Goal: Transaction & Acquisition: Subscribe to service/newsletter

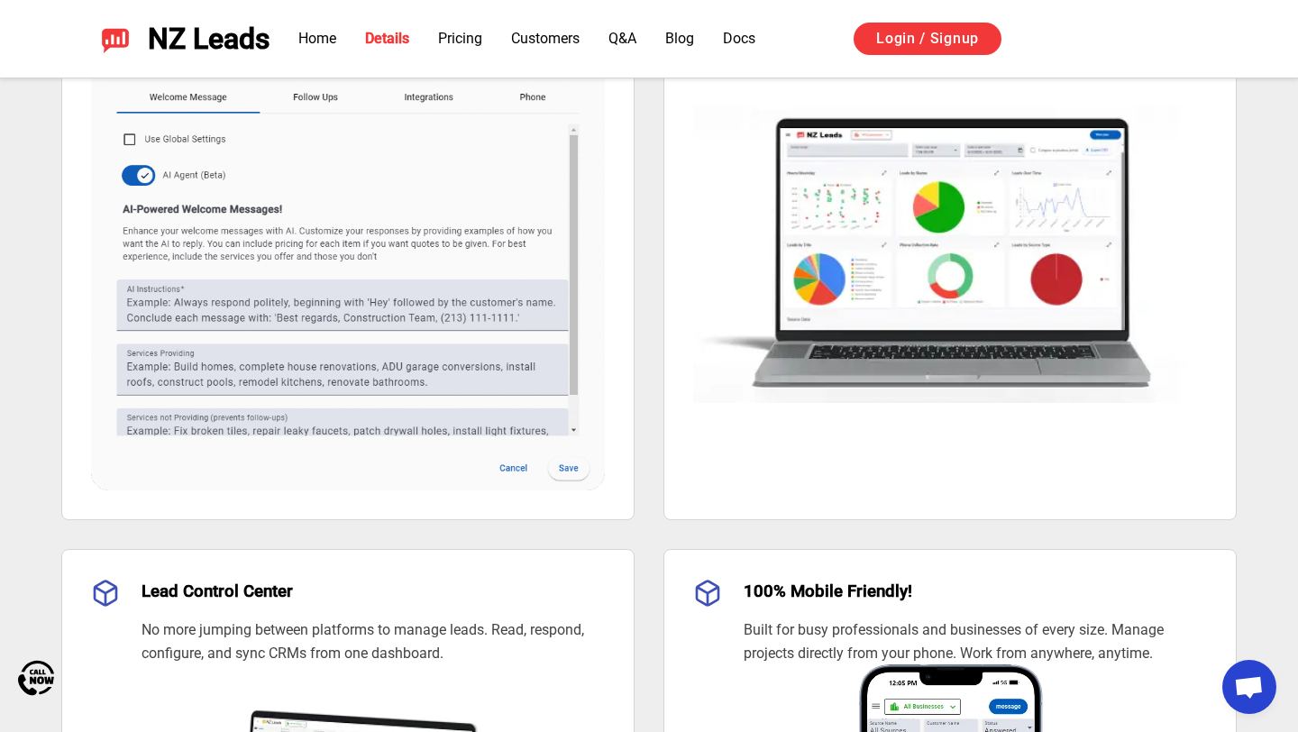
scroll to position [1650, 0]
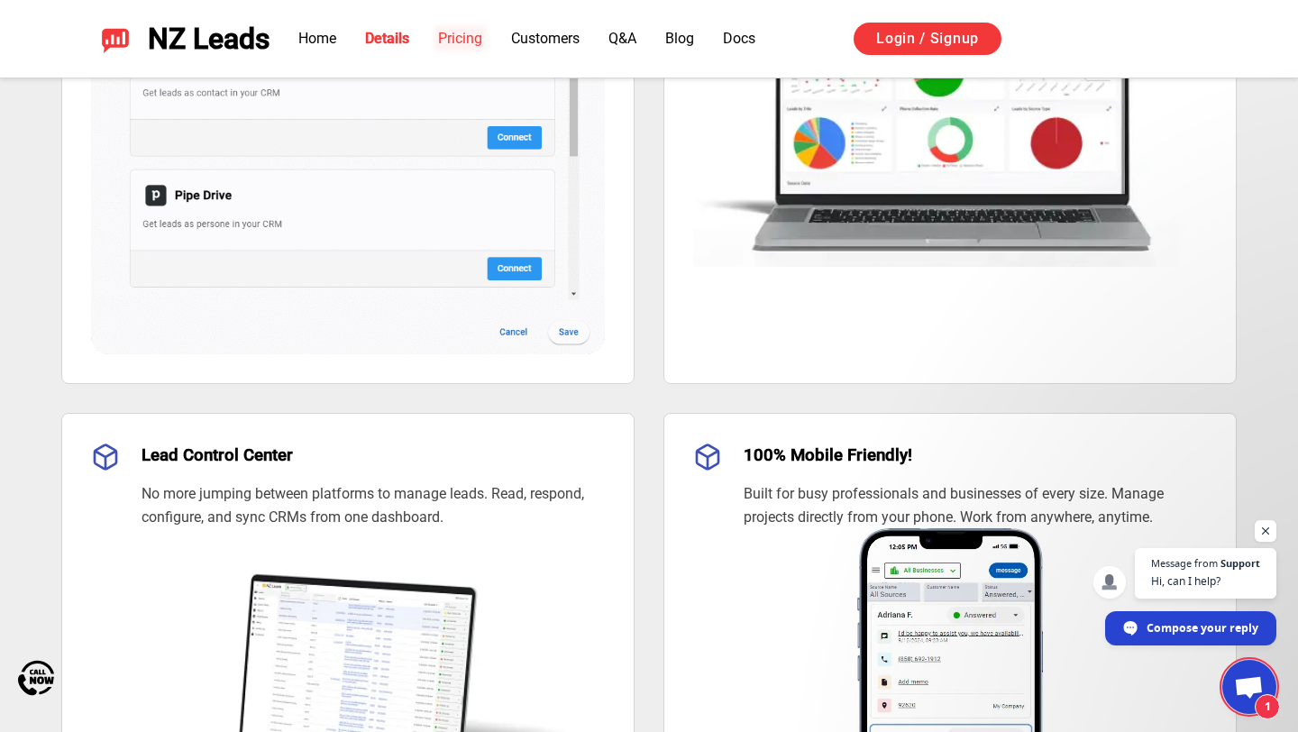
click at [473, 38] on link "Pricing" at bounding box center [460, 38] width 44 height 17
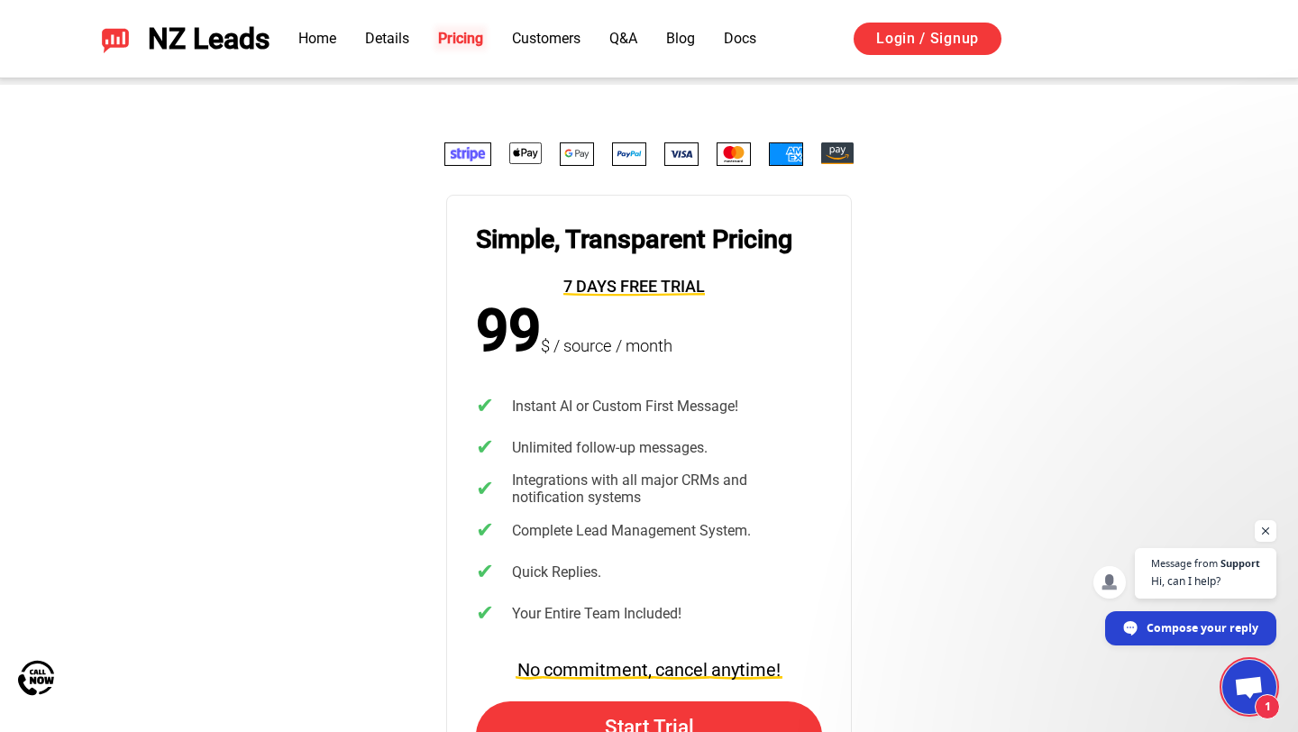
scroll to position [3538, 0]
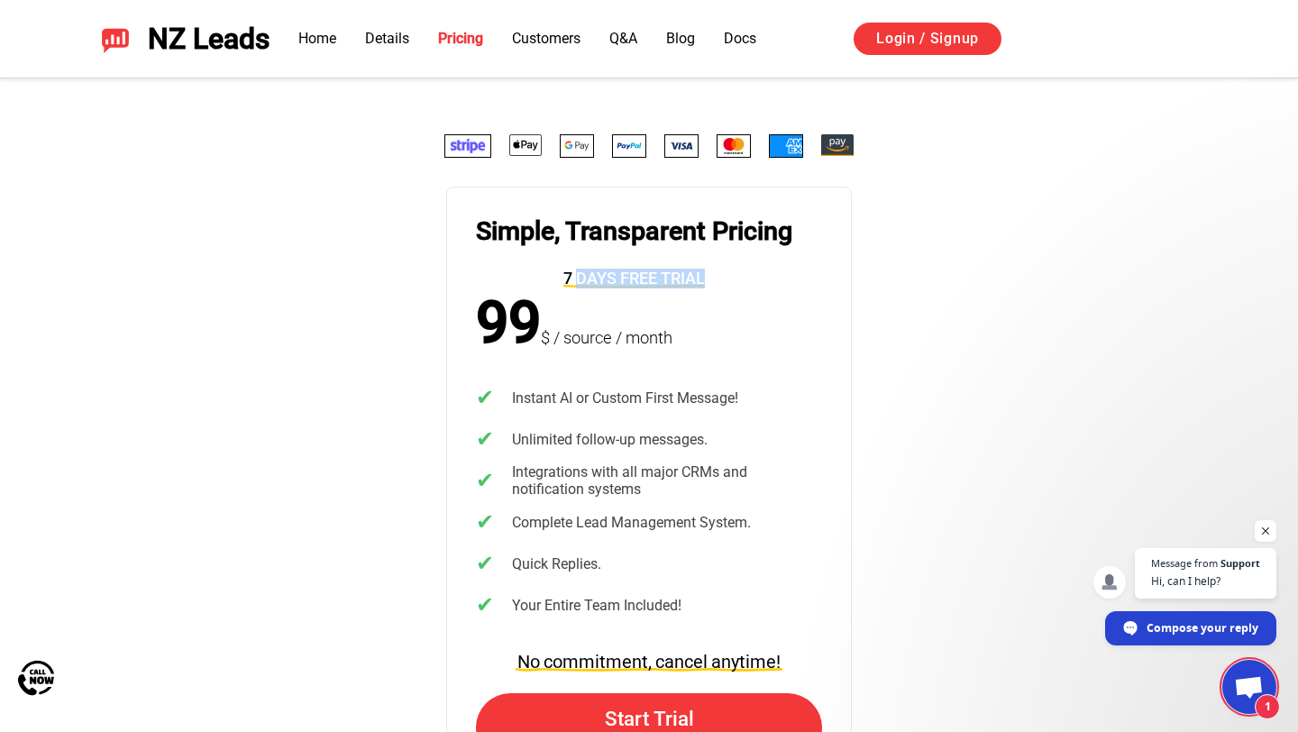
drag, startPoint x: 746, startPoint y: 280, endPoint x: 580, endPoint y: 280, distance: 166.8
click at [580, 280] on div "Simple, Transparent Pricing 7 days free trial" at bounding box center [634, 253] width 316 height 75
copy span "days free trial"
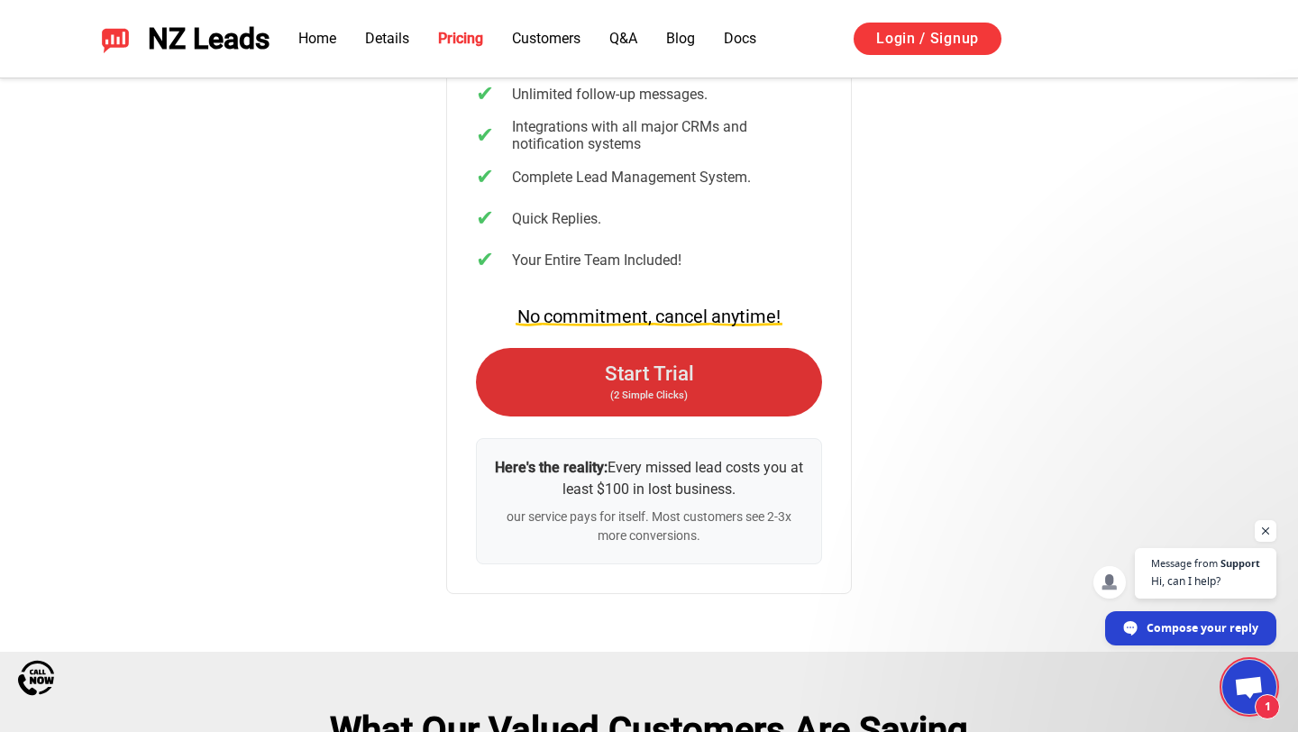
scroll to position [3884, 0]
click at [695, 375] on link "Start Trial (2 Simple Clicks)" at bounding box center [649, 381] width 346 height 69
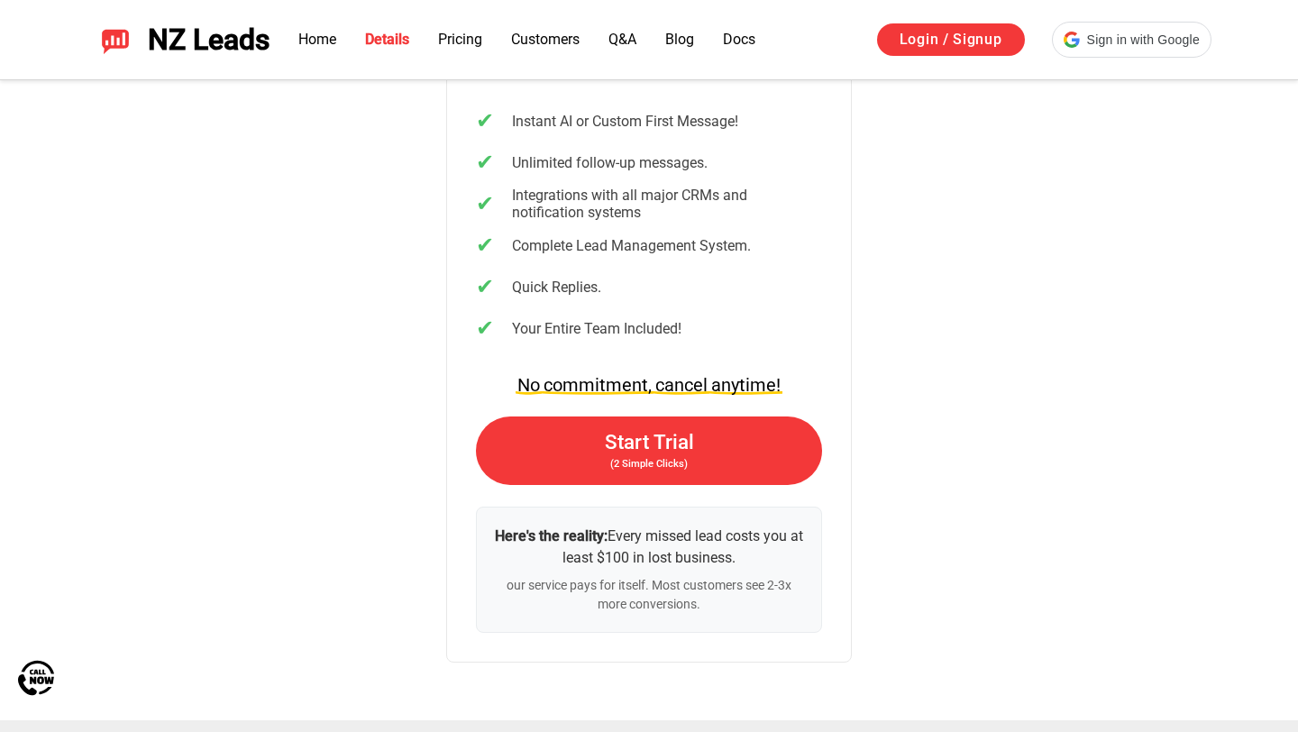
scroll to position [3884, 0]
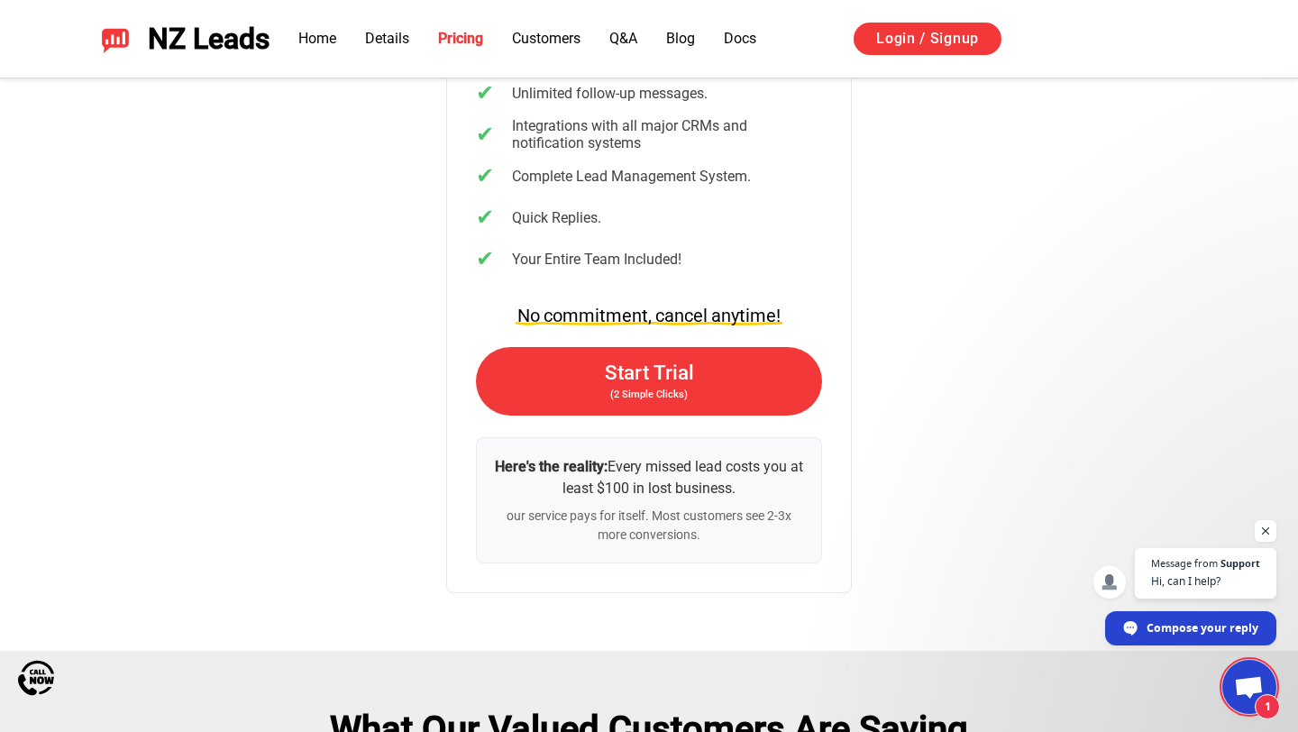
click at [983, 403] on div "Simple, Transparent Pricing 7 days free trial 99 $ / source / month ✔ Instant A…" at bounding box center [649, 190] width 1212 height 805
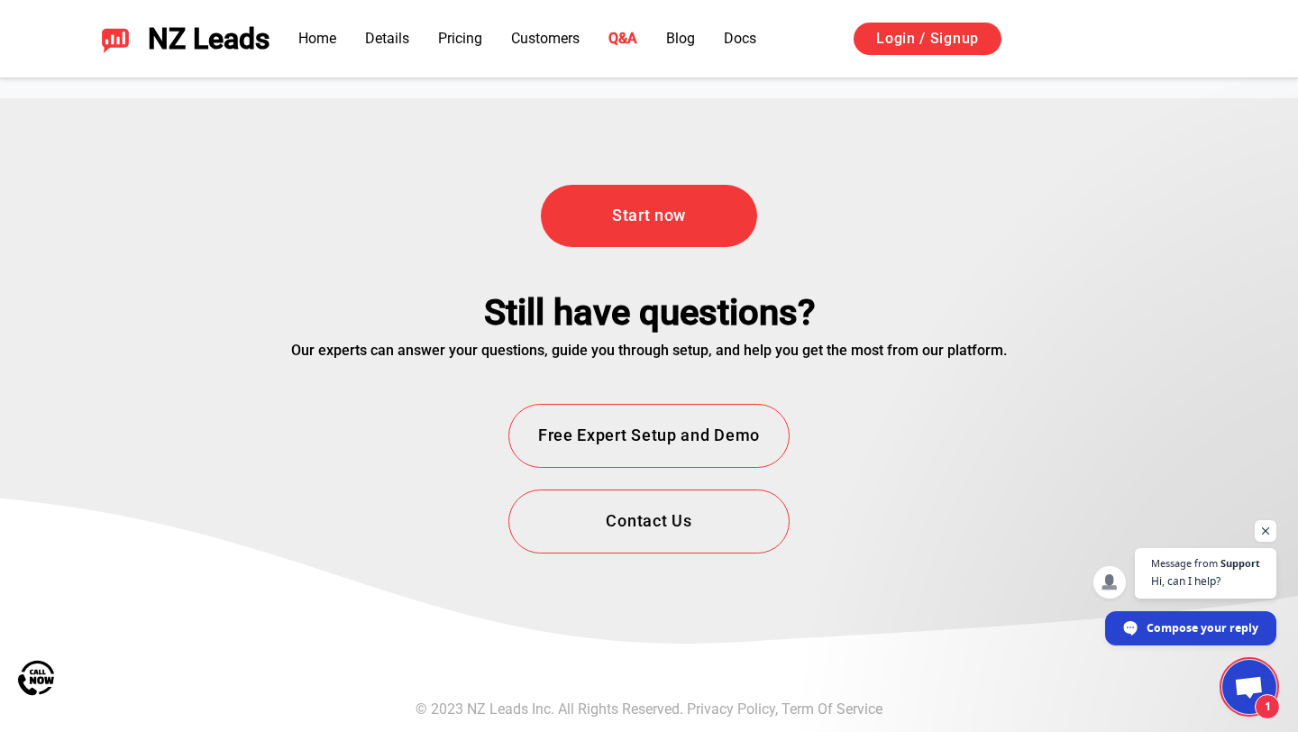
scroll to position [6516, 0]
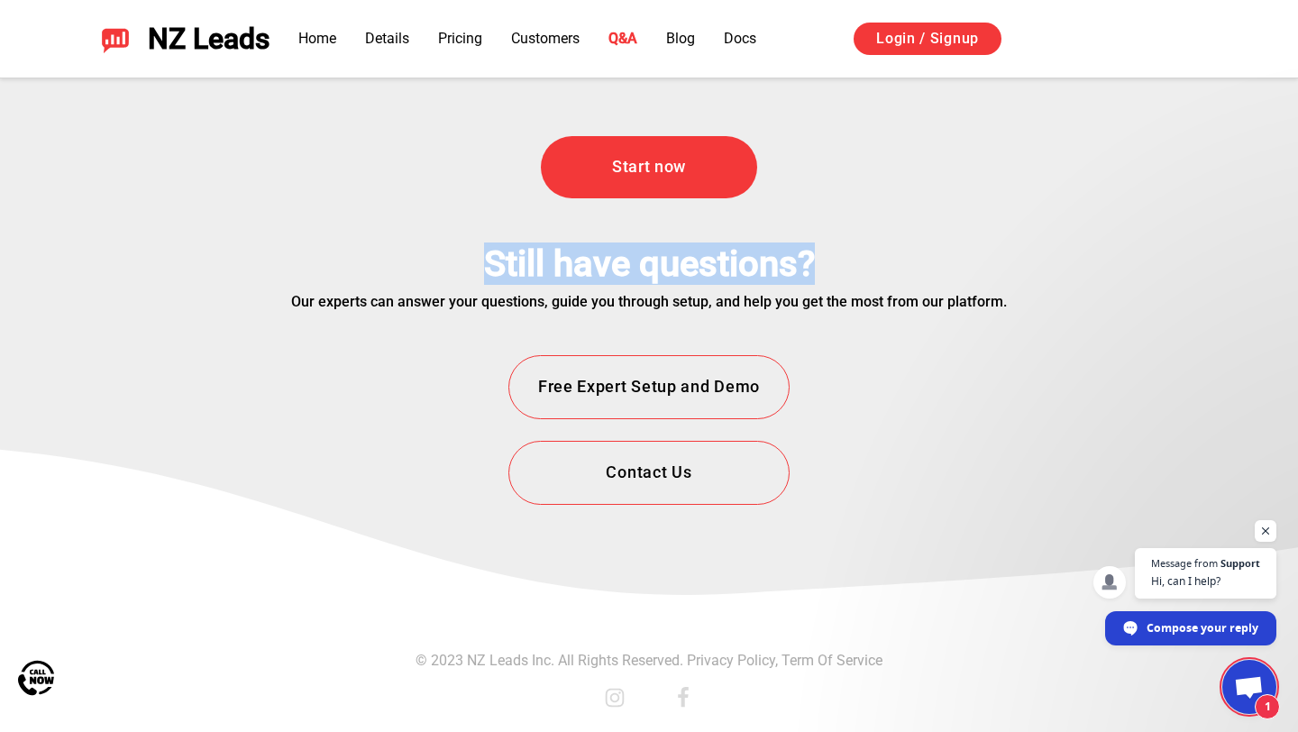
drag, startPoint x: 483, startPoint y: 259, endPoint x: 897, endPoint y: 259, distance: 413.8
click at [897, 259] on div "Still have questions?" at bounding box center [649, 268] width 716 height 50
copy div "Still have questions?"
